Goal: Transaction & Acquisition: Purchase product/service

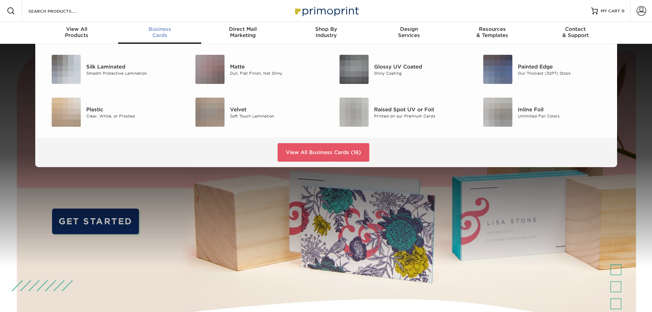
click at [153, 35] on div "Business Cards" at bounding box center [159, 32] width 83 height 12
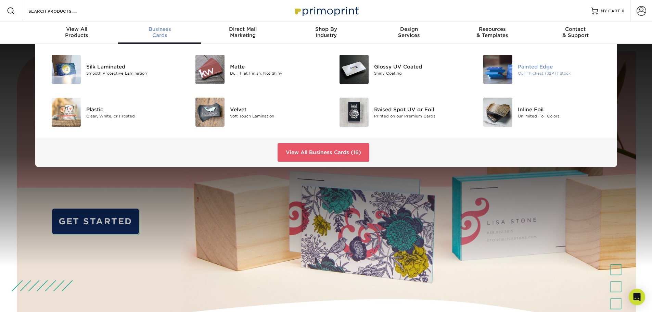
click at [528, 71] on div "Our Thickest (32PT) Stock" at bounding box center [563, 73] width 91 height 6
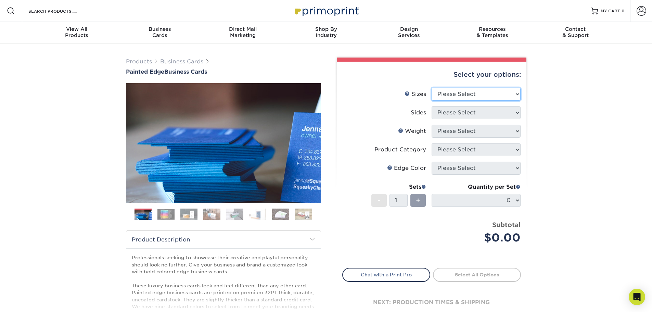
click at [514, 95] on select "Please Select 2" x 3.5" - Standard 2.125" x 3.375" - European 2.5" x 2.5" - Squ…" at bounding box center [476, 94] width 89 height 13
select select "2.00x3.50"
click at [432, 88] on select "Please Select 2" x 3.5" - Standard 2.125" x 3.375" - European 2.5" x 2.5" - Squ…" at bounding box center [476, 94] width 89 height 13
click at [512, 111] on select "Please Select Print Both Sides Print Front Only" at bounding box center [476, 112] width 89 height 13
select select "13abbda7-1d64-4f25-8bb2-c179b224825d"
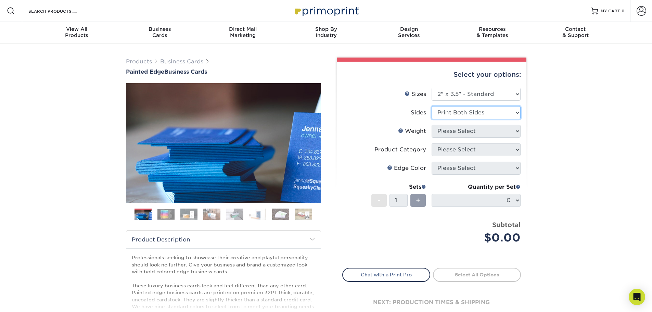
click at [432, 106] on select "Please Select Print Both Sides Print Front Only" at bounding box center [476, 112] width 89 height 13
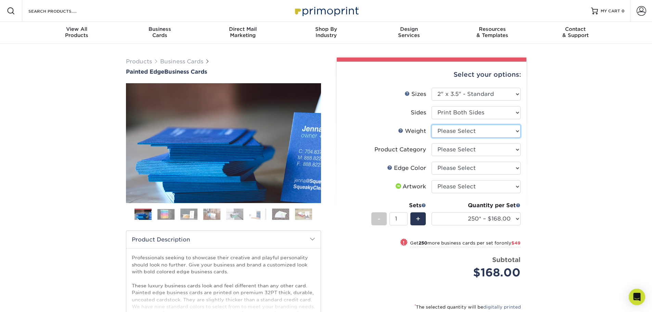
click at [519, 130] on select "Please Select 32PTUC" at bounding box center [476, 131] width 89 height 13
select select "32PTUC"
click at [432, 125] on select "Please Select 32PTUC" at bounding box center [476, 131] width 89 height 13
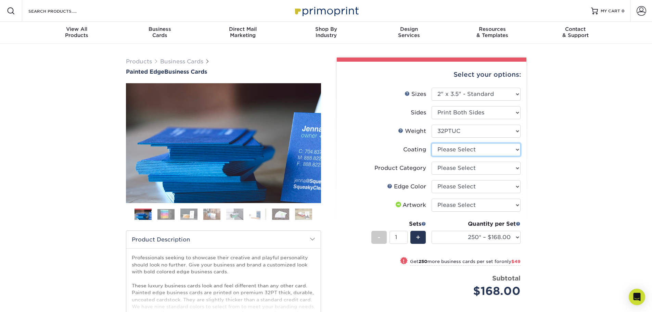
click at [520, 150] on select at bounding box center [476, 149] width 89 height 13
click at [519, 150] on select at bounding box center [476, 149] width 89 height 13
click at [520, 167] on select "Please Select Business Cards" at bounding box center [476, 168] width 89 height 13
select select "3b5148f1-0588-4f88-a218-97bcfdce65c1"
click at [432, 162] on select "Please Select Business Cards" at bounding box center [476, 168] width 89 height 13
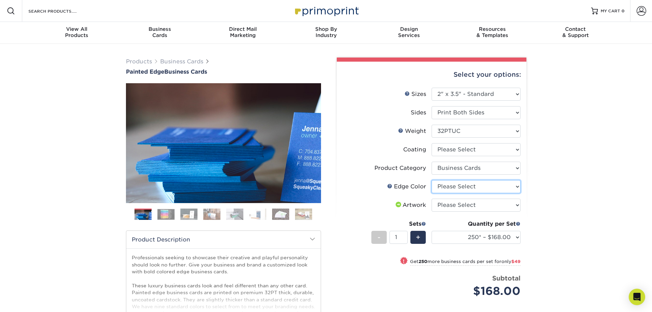
click at [517, 186] on select "Please Select Charcoal Black Brown Blue Pearlescent Blue Pearlescent Gold Pearl…" at bounding box center [476, 186] width 89 height 13
select select "29d9e76e-281e-4d02-923d-5e3eb4a981a9"
click at [432, 180] on select "Please Select Charcoal Black Brown Blue Pearlescent Blue Pearlescent Gold Pearl…" at bounding box center [476, 186] width 89 height 13
click at [520, 203] on select "Please Select I will upload files I need a design - $100" at bounding box center [476, 205] width 89 height 13
click at [516, 199] on select "Please Select I will upload files I need a design - $100" at bounding box center [476, 205] width 89 height 13
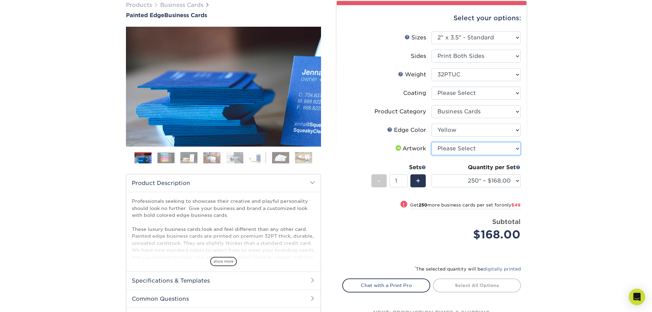
scroll to position [68, 0]
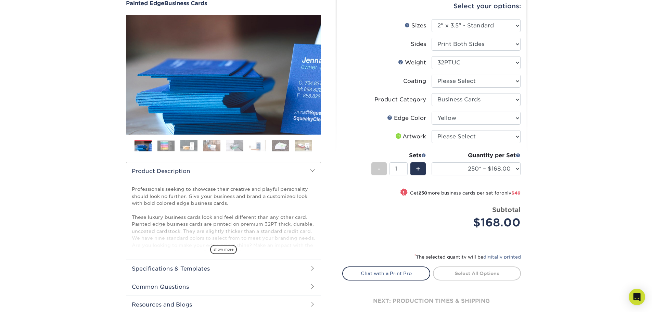
click at [165, 147] on img at bounding box center [166, 145] width 17 height 11
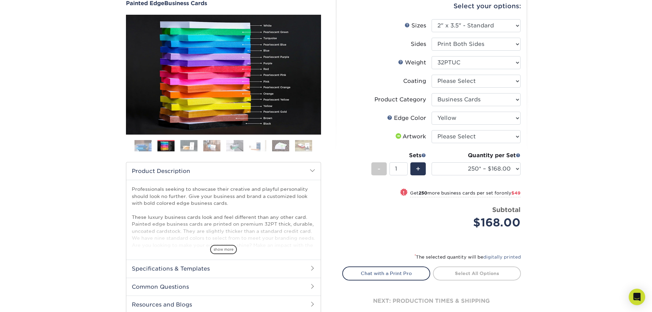
click at [189, 147] on img at bounding box center [188, 146] width 17 height 12
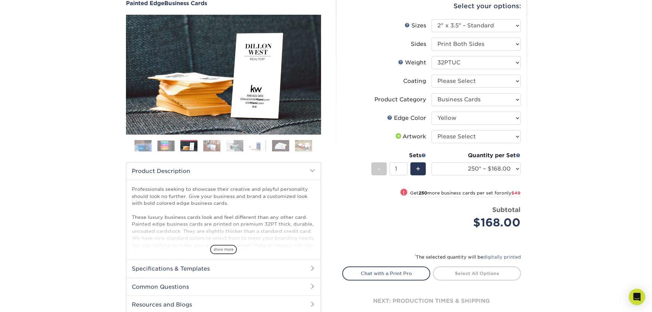
click at [209, 147] on img at bounding box center [211, 146] width 17 height 12
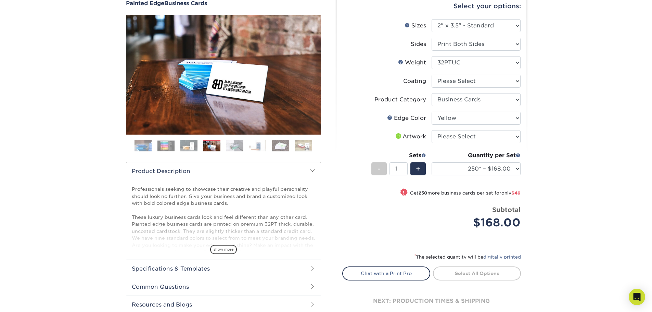
click at [233, 145] on img at bounding box center [234, 146] width 17 height 12
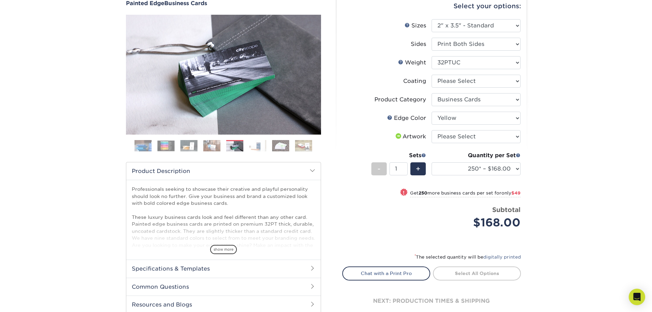
click at [261, 143] on img at bounding box center [257, 146] width 17 height 12
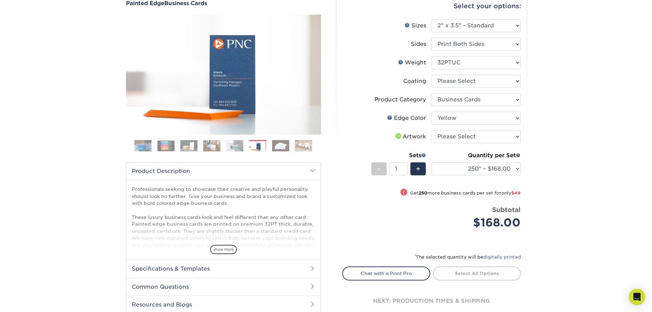
click at [282, 144] on img at bounding box center [280, 146] width 17 height 12
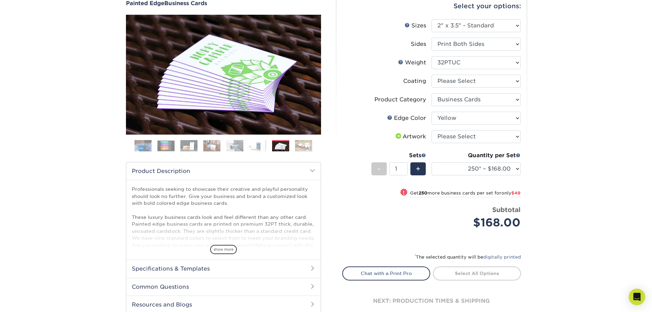
click at [311, 144] on img at bounding box center [303, 146] width 17 height 12
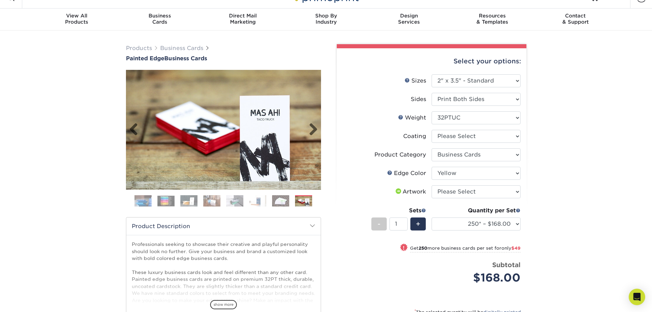
scroll to position [0, 0]
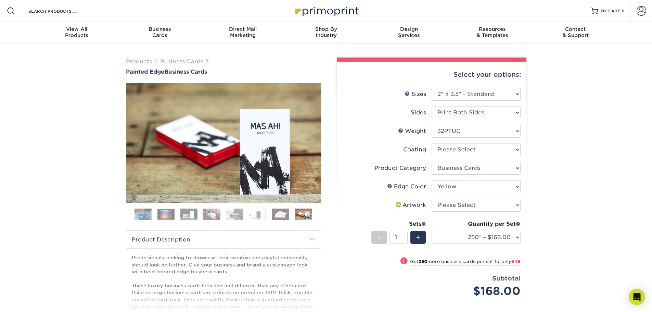
click at [277, 211] on img at bounding box center [280, 214] width 17 height 12
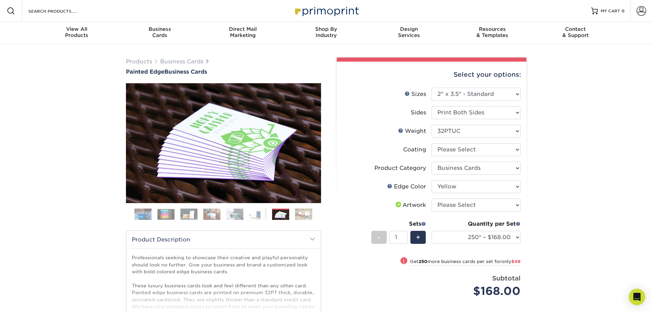
click at [264, 216] on img at bounding box center [257, 214] width 17 height 12
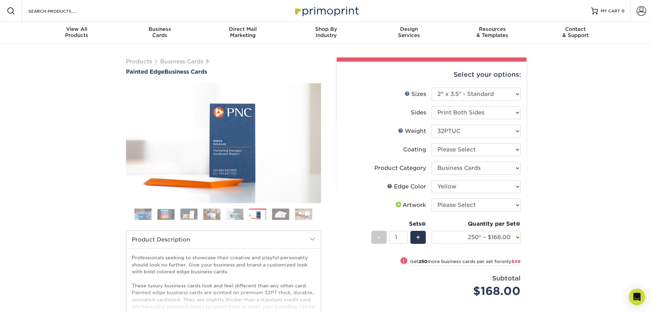
click at [230, 219] on img at bounding box center [234, 214] width 17 height 12
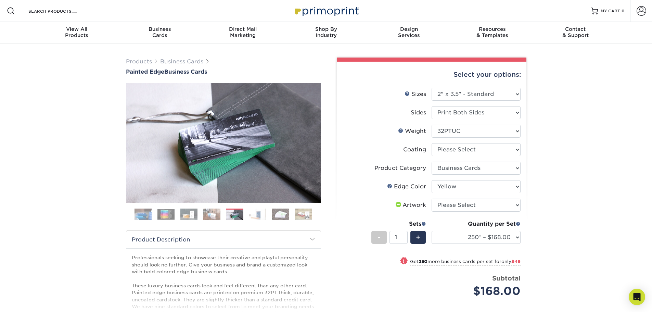
click at [216, 219] on img at bounding box center [211, 214] width 17 height 12
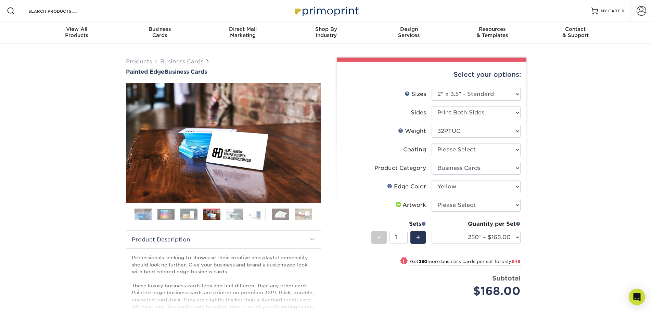
click at [200, 219] on ol at bounding box center [223, 217] width 195 height 16
click at [219, 213] on img at bounding box center [211, 215] width 17 height 12
click at [188, 214] on img at bounding box center [188, 214] width 17 height 12
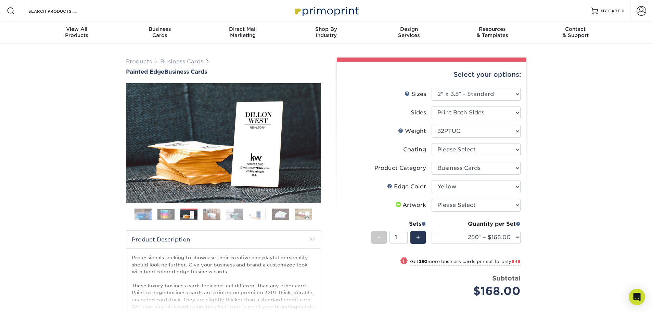
click at [164, 214] on img at bounding box center [166, 214] width 17 height 11
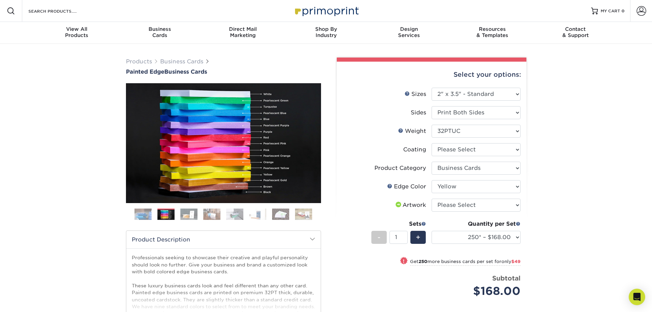
click at [142, 213] on img at bounding box center [143, 214] width 17 height 17
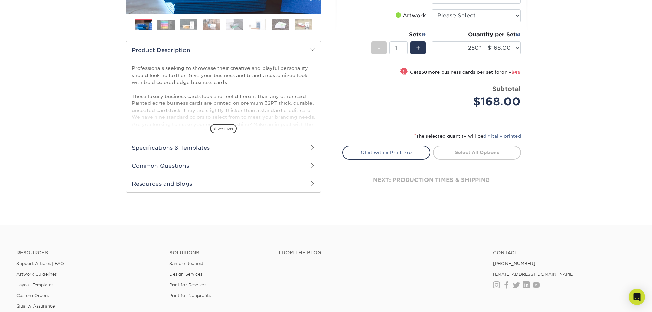
scroll to position [137, 0]
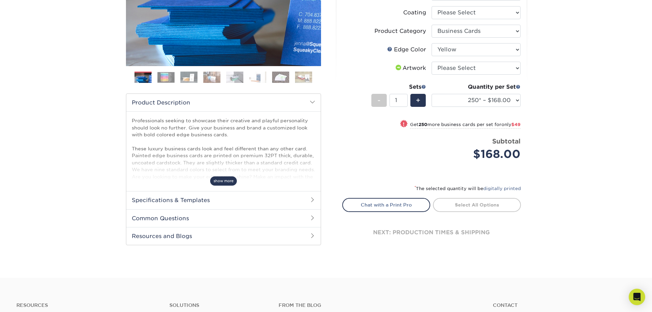
click at [232, 180] on span "show more" at bounding box center [223, 180] width 27 height 9
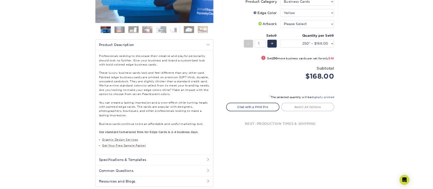
scroll to position [205, 0]
